Goal: Task Accomplishment & Management: Manage account settings

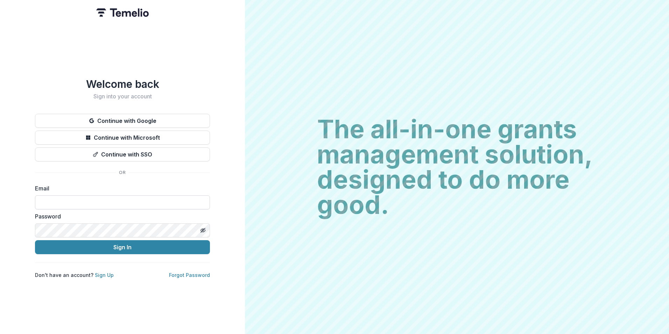
click at [108, 195] on input at bounding box center [122, 202] width 175 height 14
type input "**********"
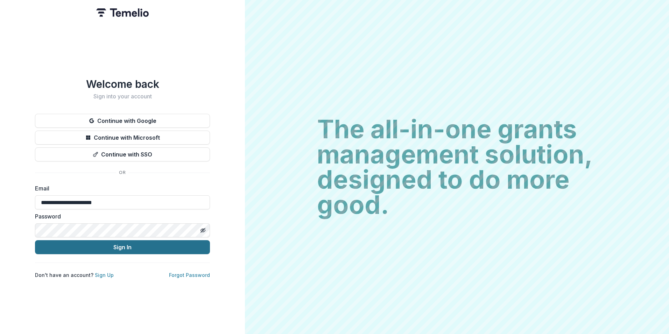
click at [136, 244] on button "Sign In" at bounding box center [122, 247] width 175 height 14
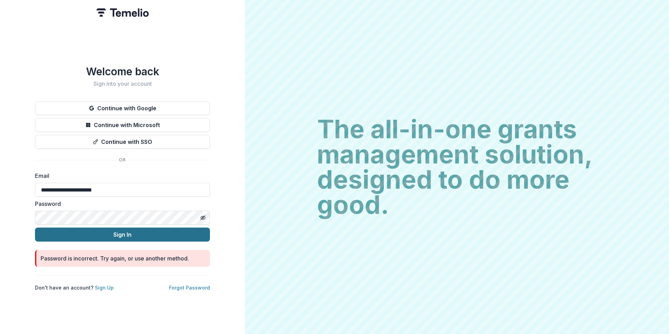
click at [112, 233] on button "Sign In" at bounding box center [122, 234] width 175 height 14
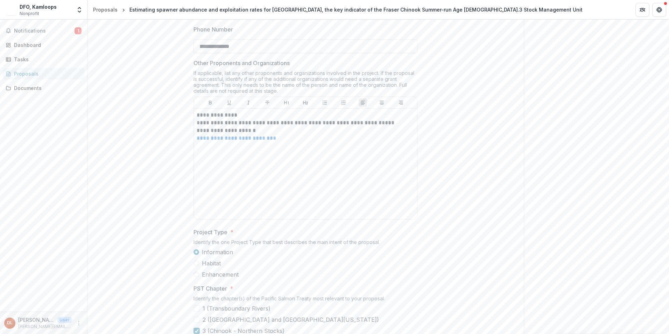
scroll to position [280, 0]
click at [38, 34] on button "Notifications 1" at bounding box center [43, 30] width 81 height 11
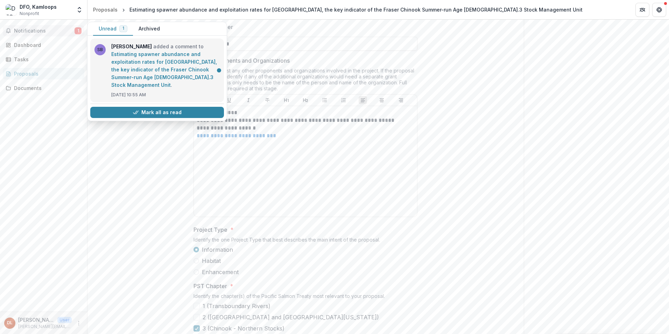
click at [196, 86] on link "Estimating spawner abundance and exploitation rates for Lower Shuswap River, th…" at bounding box center [164, 69] width 106 height 37
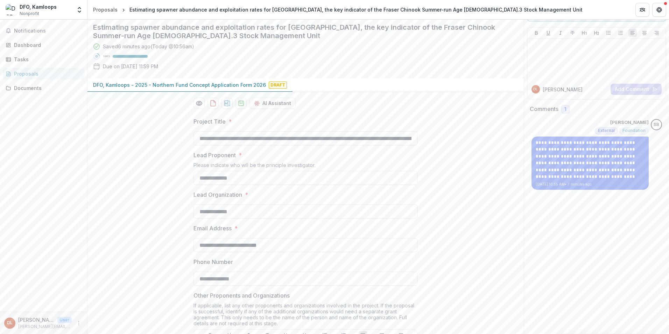
scroll to position [0, 0]
